Goal: Task Accomplishment & Management: Use online tool/utility

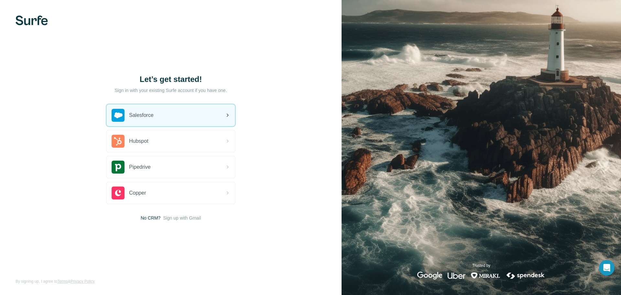
click at [170, 106] on div "Salesforce" at bounding box center [170, 115] width 129 height 22
click at [232, 117] on div "Salesforce" at bounding box center [170, 115] width 129 height 22
